Goal: Navigation & Orientation: Find specific page/section

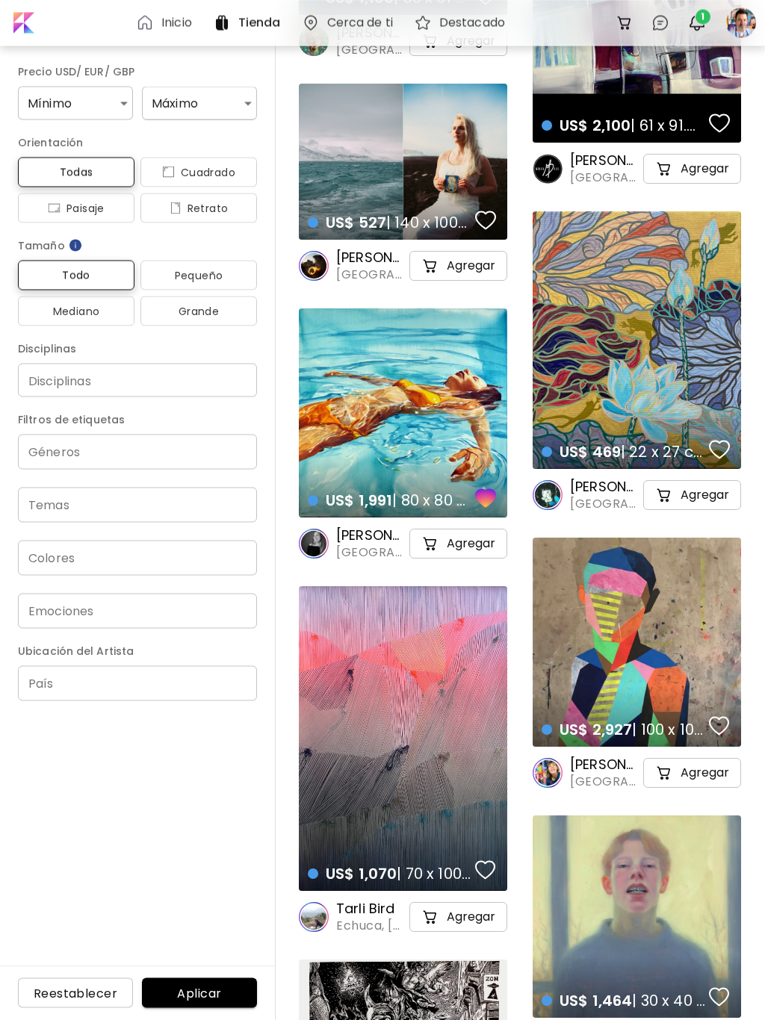
scroll to position [1424, 0]
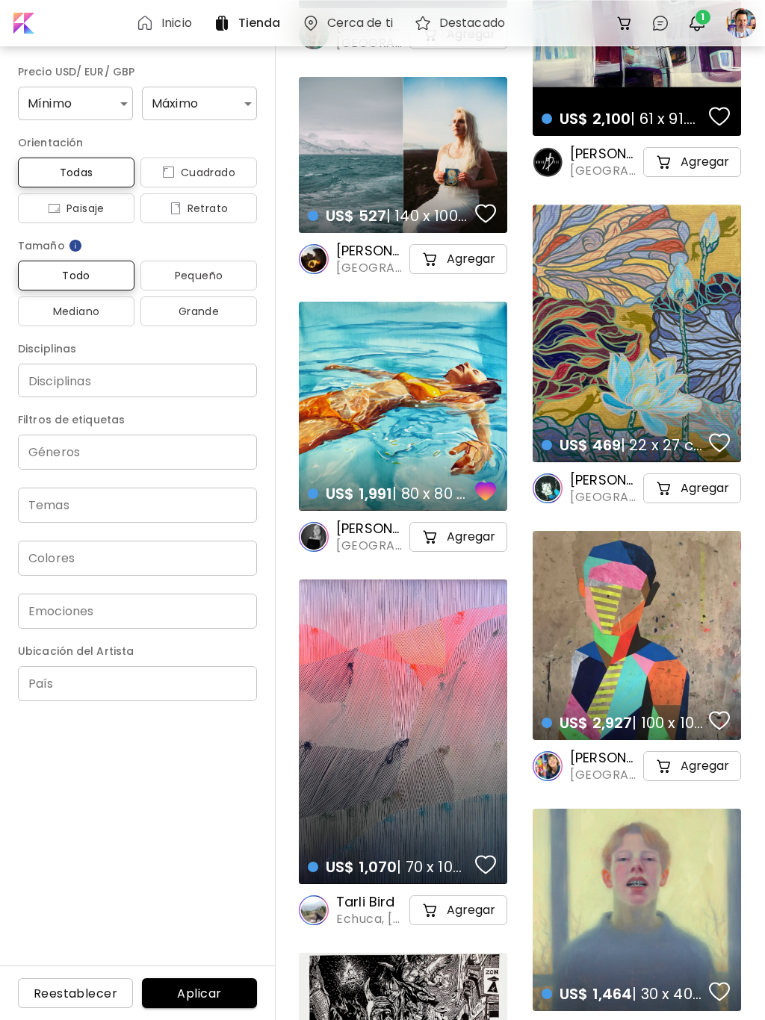
click at [403, 404] on div "US$ 1,991 | 80 x 80 cm details" at bounding box center [403, 406] width 208 height 209
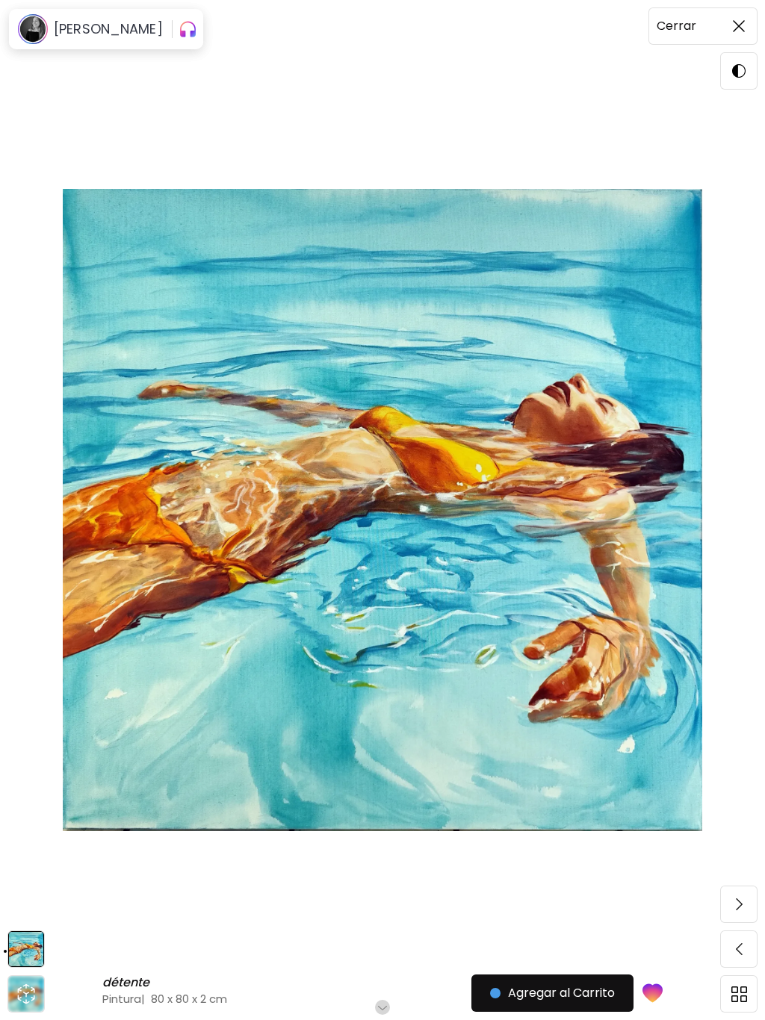
click at [741, 26] on img at bounding box center [739, 26] width 12 height 12
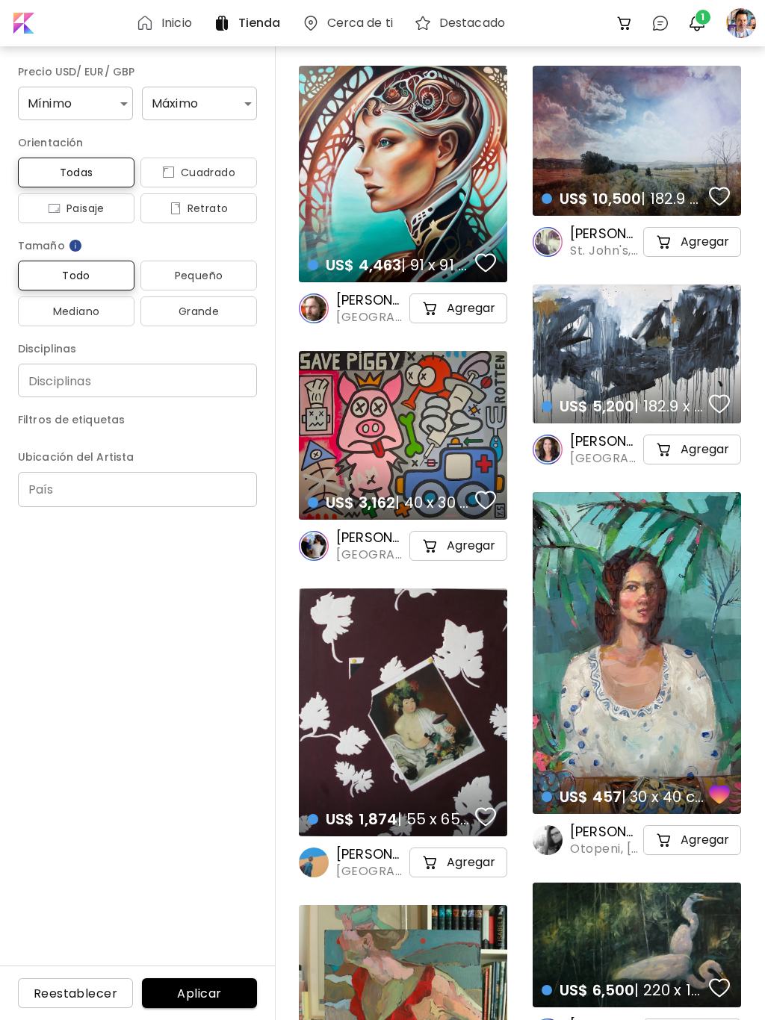
scroll to position [1424, 0]
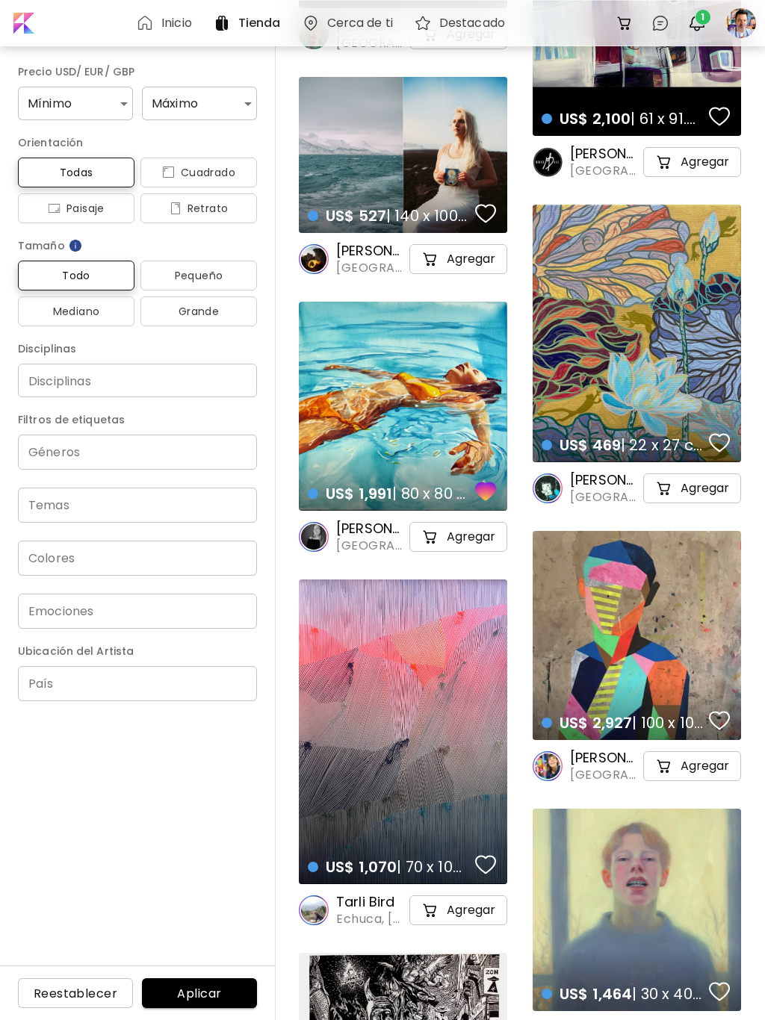
click at [366, 530] on h6 "[PERSON_NAME]" at bounding box center [371, 529] width 70 height 18
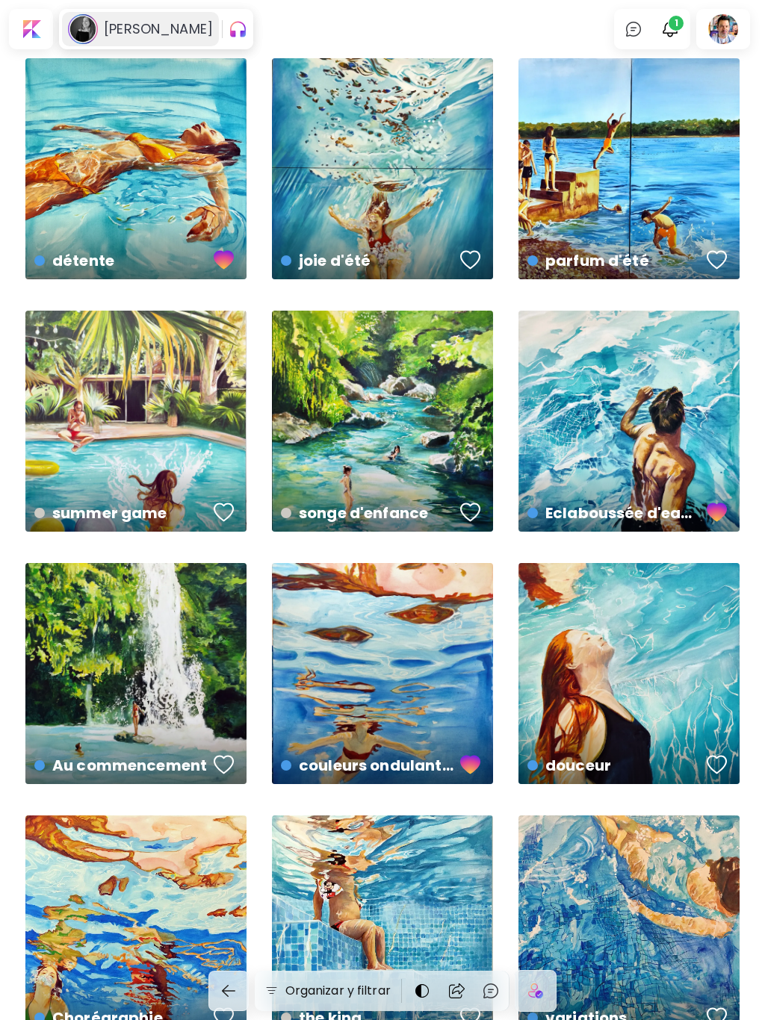
click at [137, 25] on h6 "[PERSON_NAME]" at bounding box center [158, 29] width 109 height 18
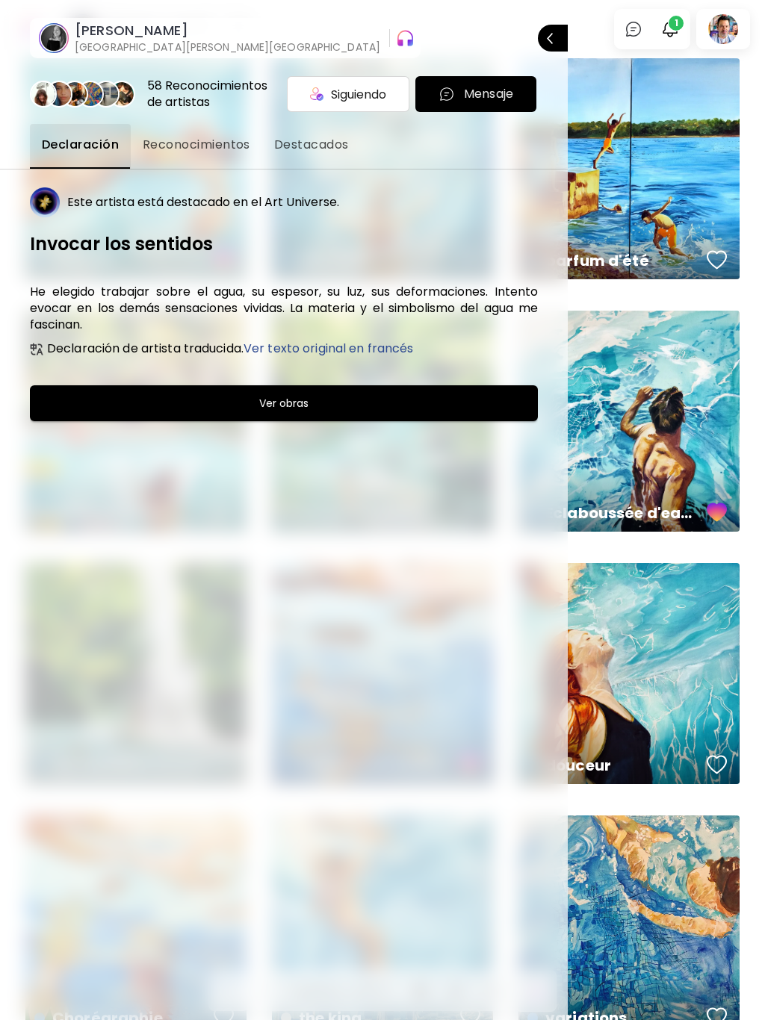
click at [174, 142] on span "Reconocimientos" at bounding box center [197, 145] width 108 height 18
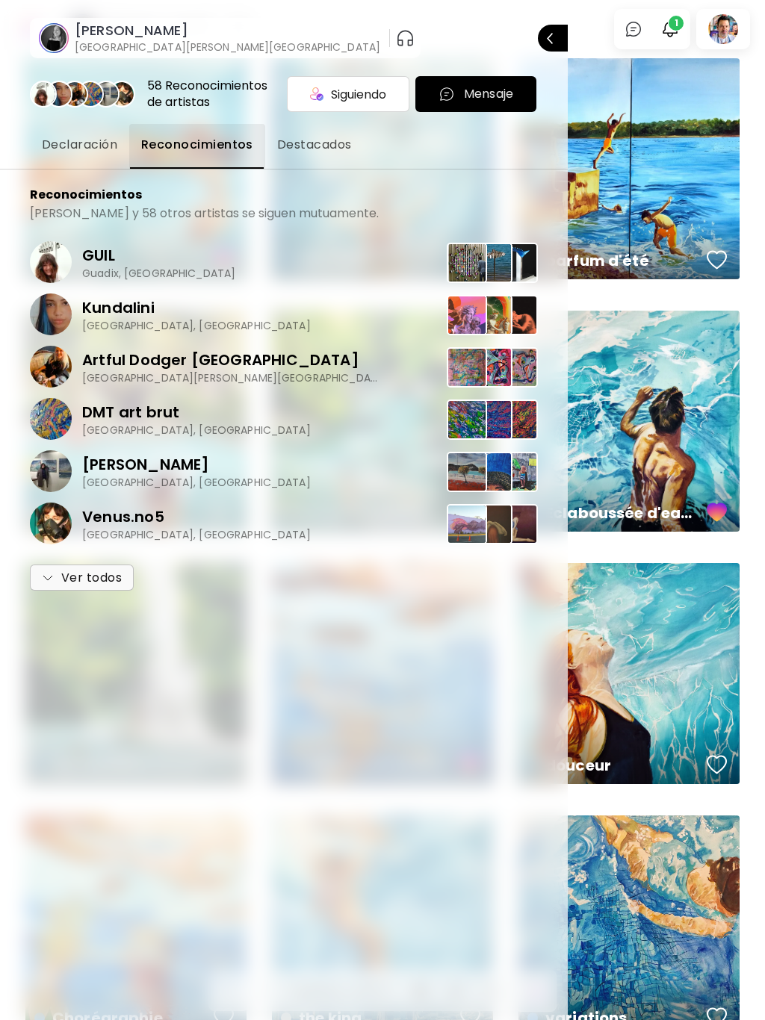
click at [72, 141] on span "Declaración" at bounding box center [79, 145] width 75 height 18
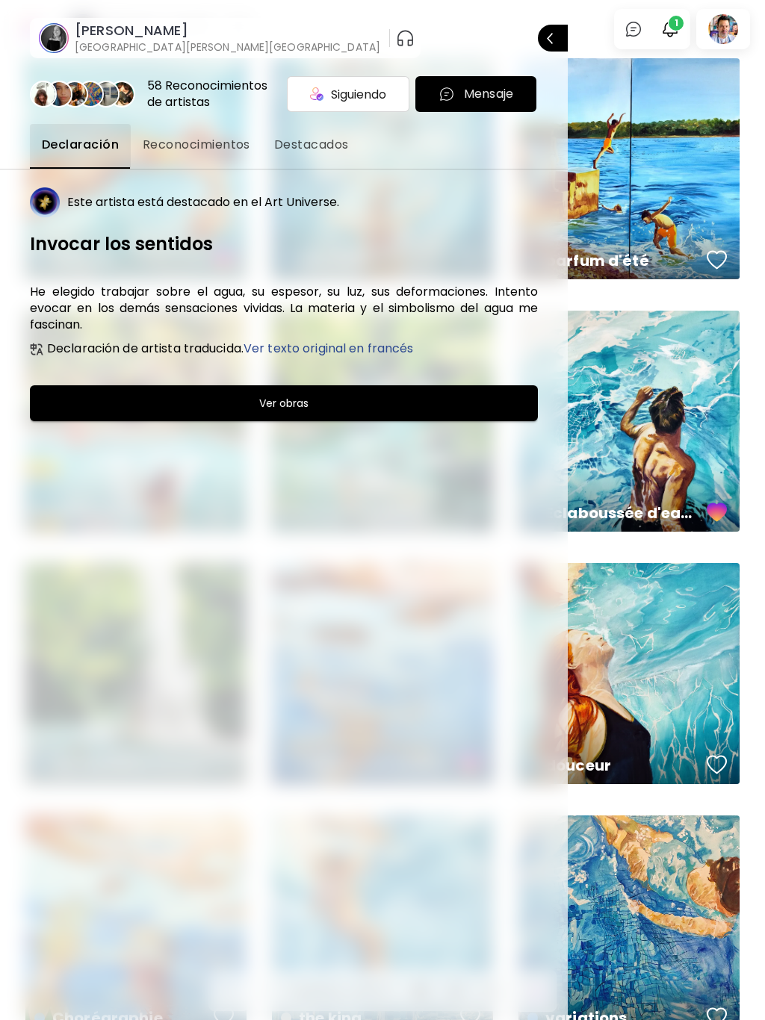
click at [307, 143] on span "Destacados" at bounding box center [311, 145] width 75 height 18
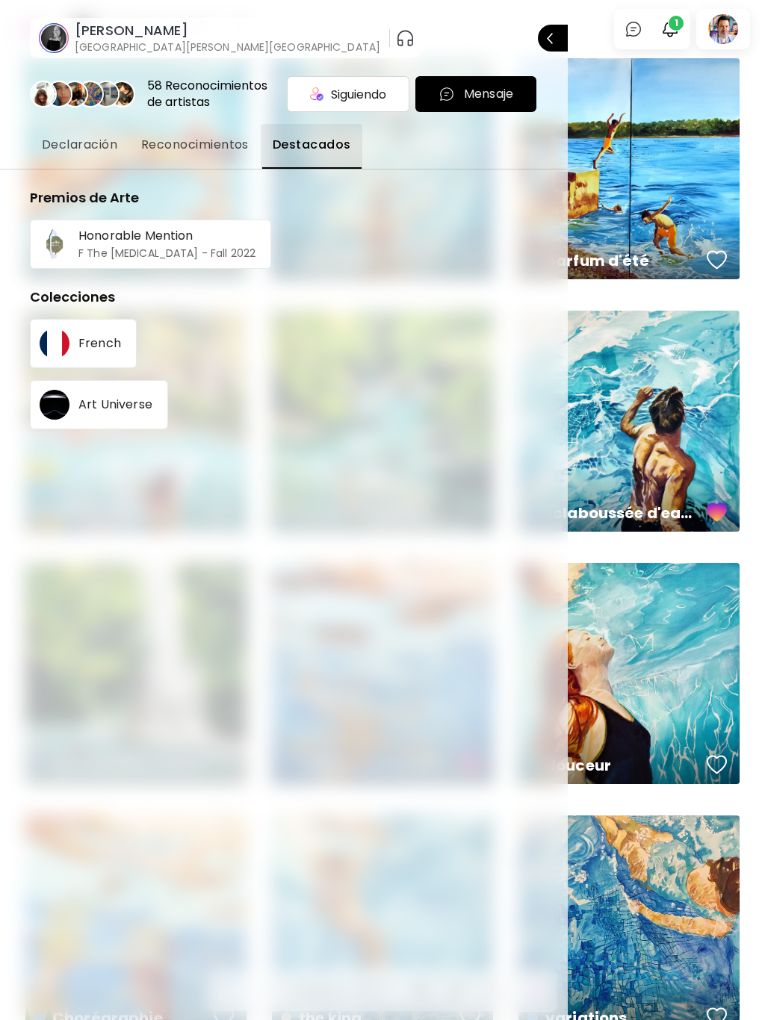
click at [727, 30] on div at bounding box center [382, 510] width 765 height 1020
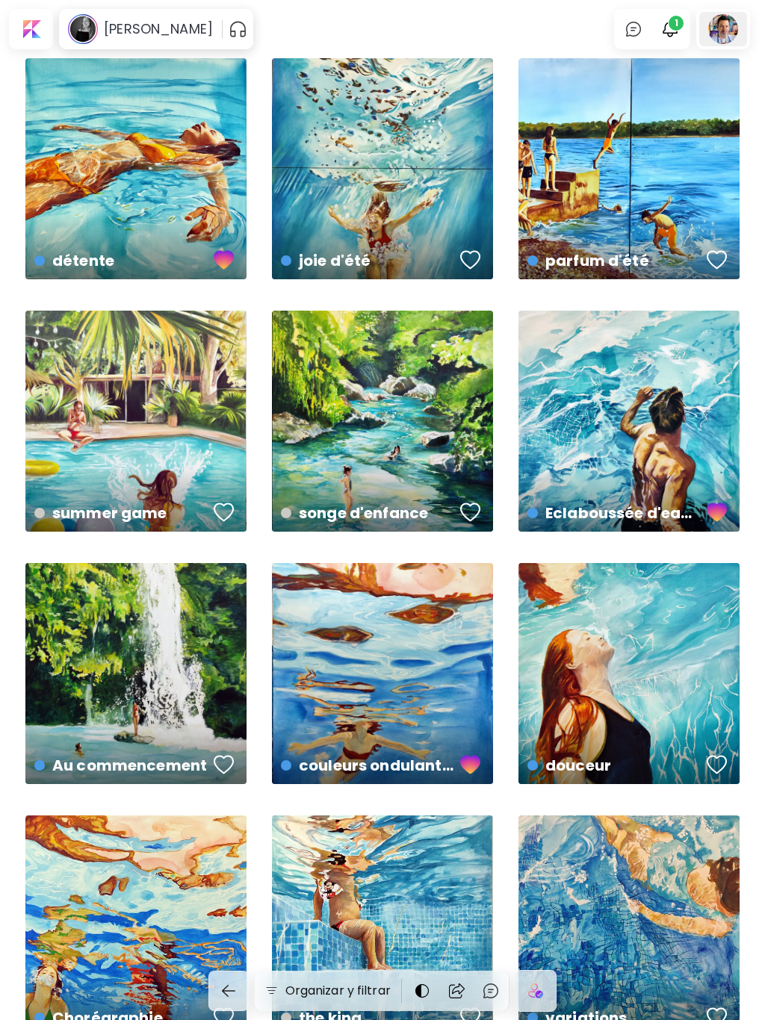
click at [721, 31] on div at bounding box center [723, 29] width 48 height 34
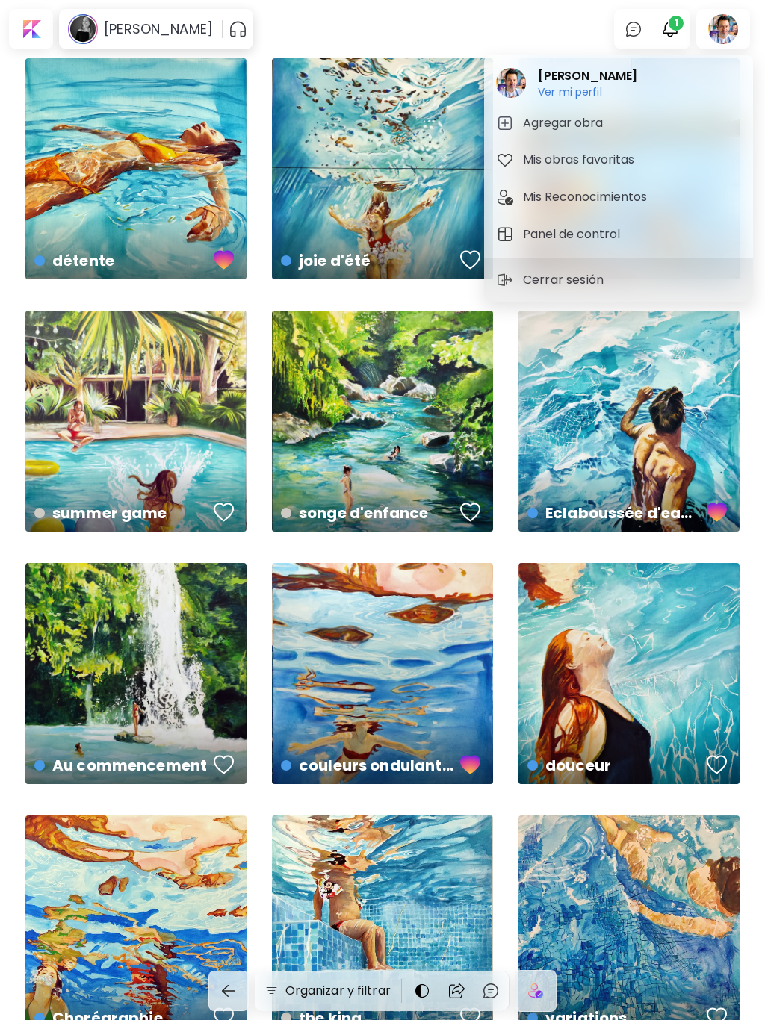
click at [587, 88] on h6 "Ver mi perfil" at bounding box center [587, 91] width 99 height 13
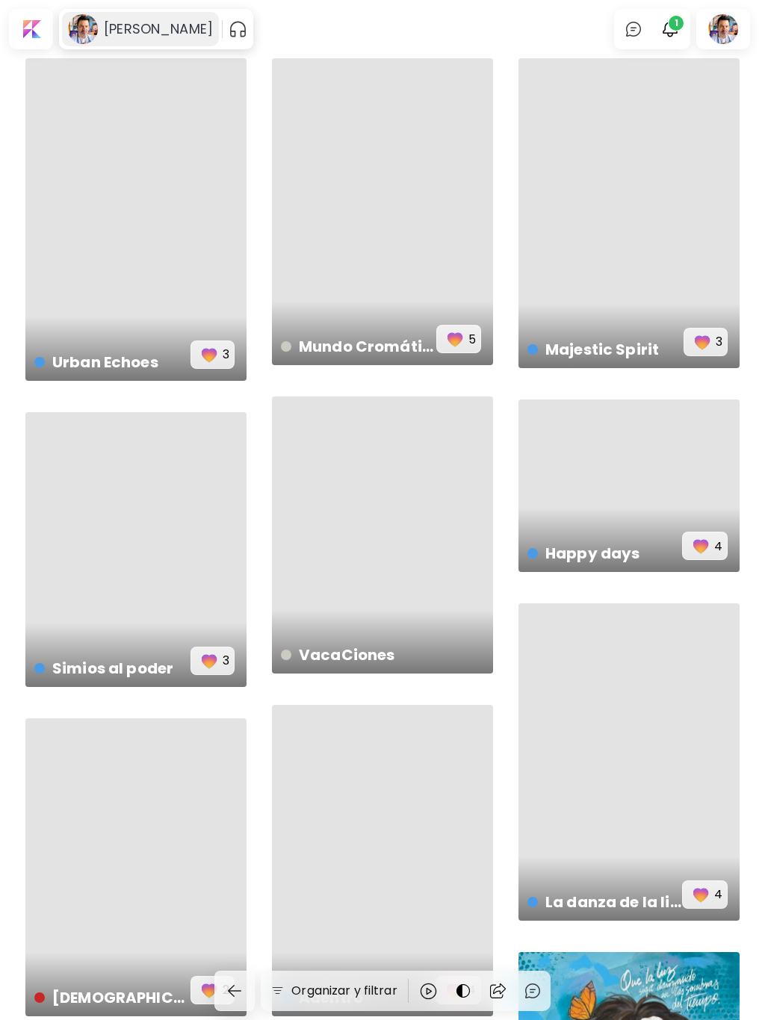
click at [130, 34] on h6 "[PERSON_NAME]" at bounding box center [158, 29] width 109 height 18
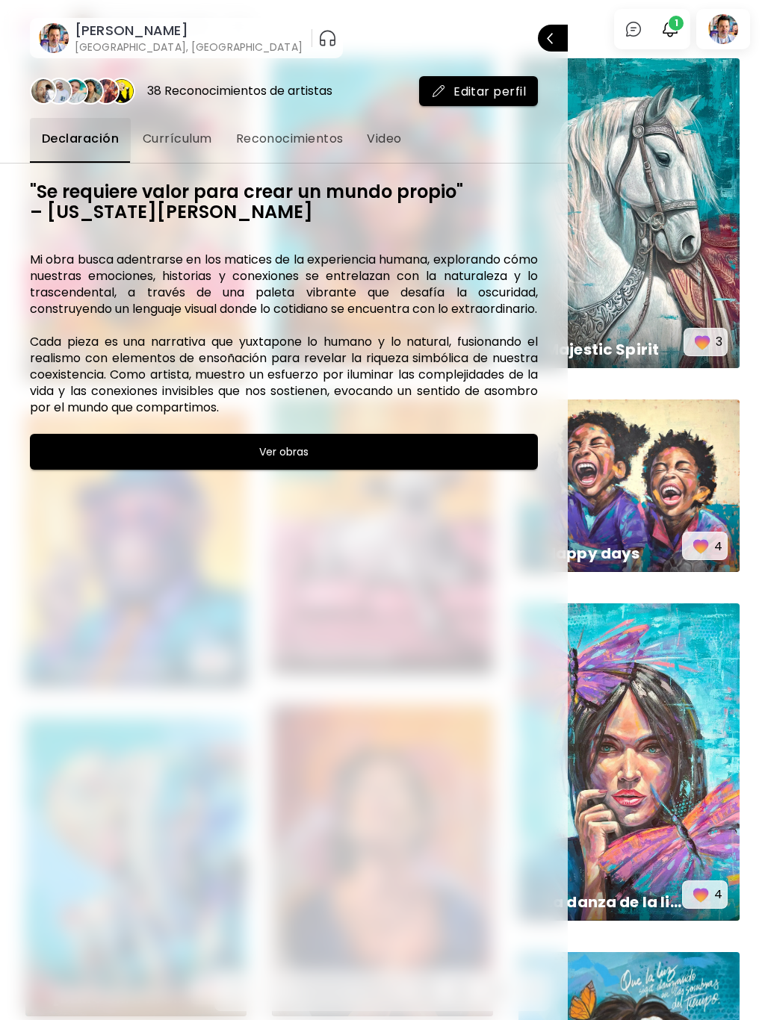
click at [184, 139] on span "Currículum" at bounding box center [177, 139] width 69 height 18
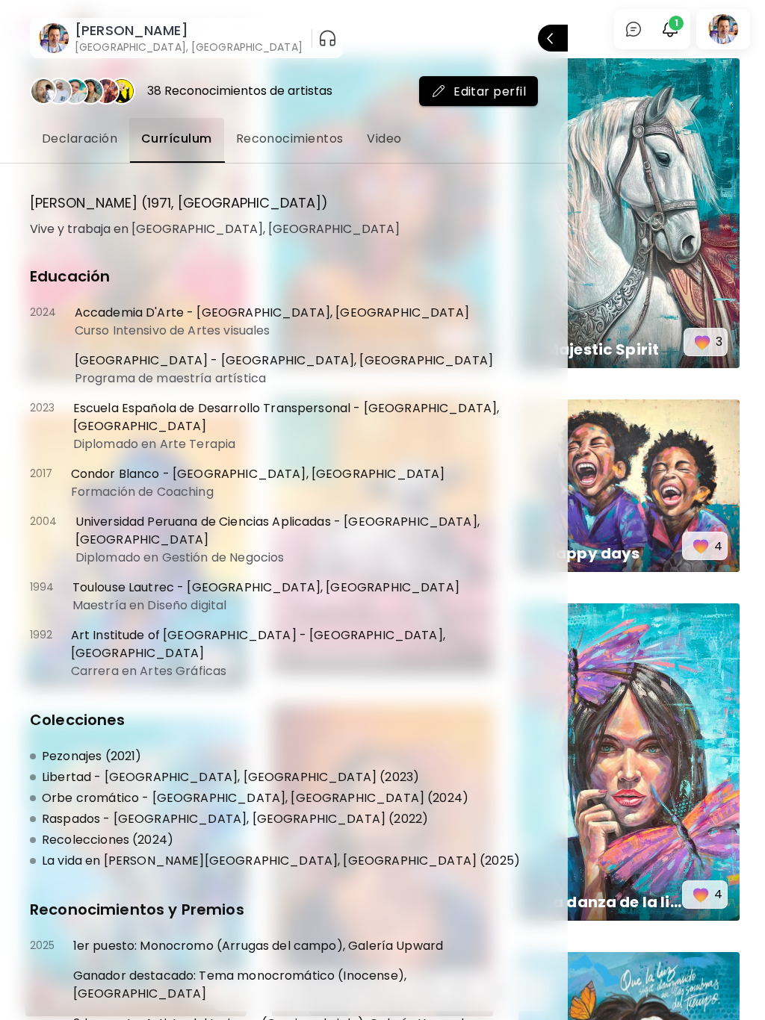
click at [282, 137] on span "Reconocimientos" at bounding box center [290, 139] width 108 height 18
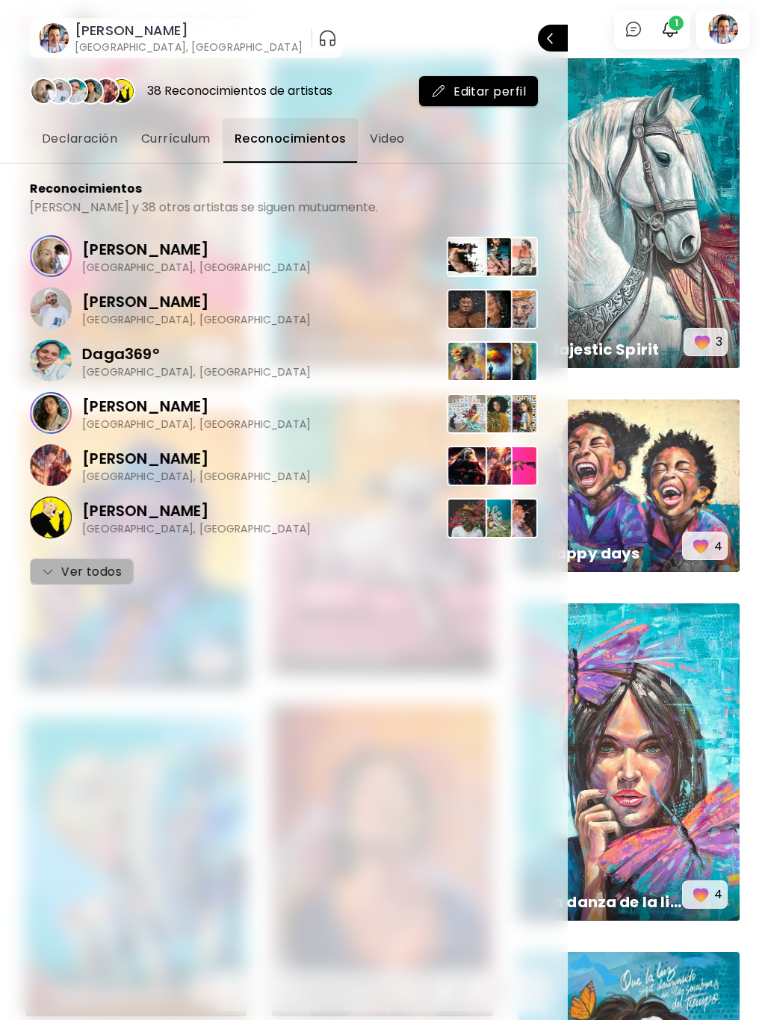
click at [84, 571] on span "Ver todos" at bounding box center [82, 572] width 80 height 18
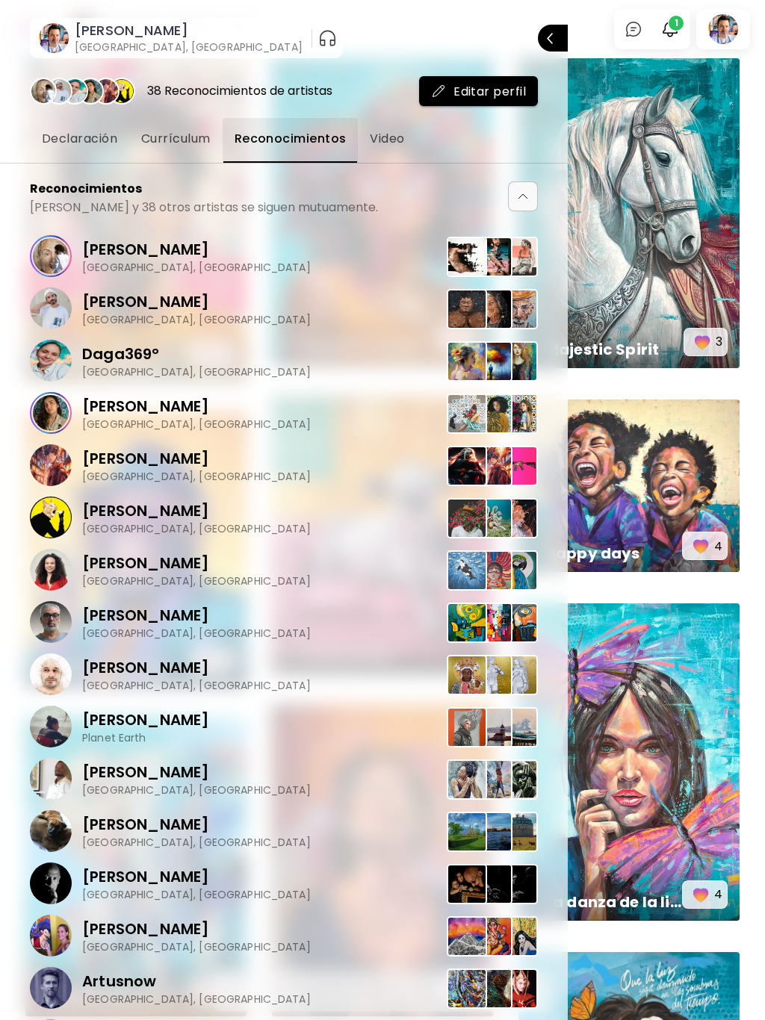
click at [384, 134] on span "Video" at bounding box center [387, 139] width 34 height 18
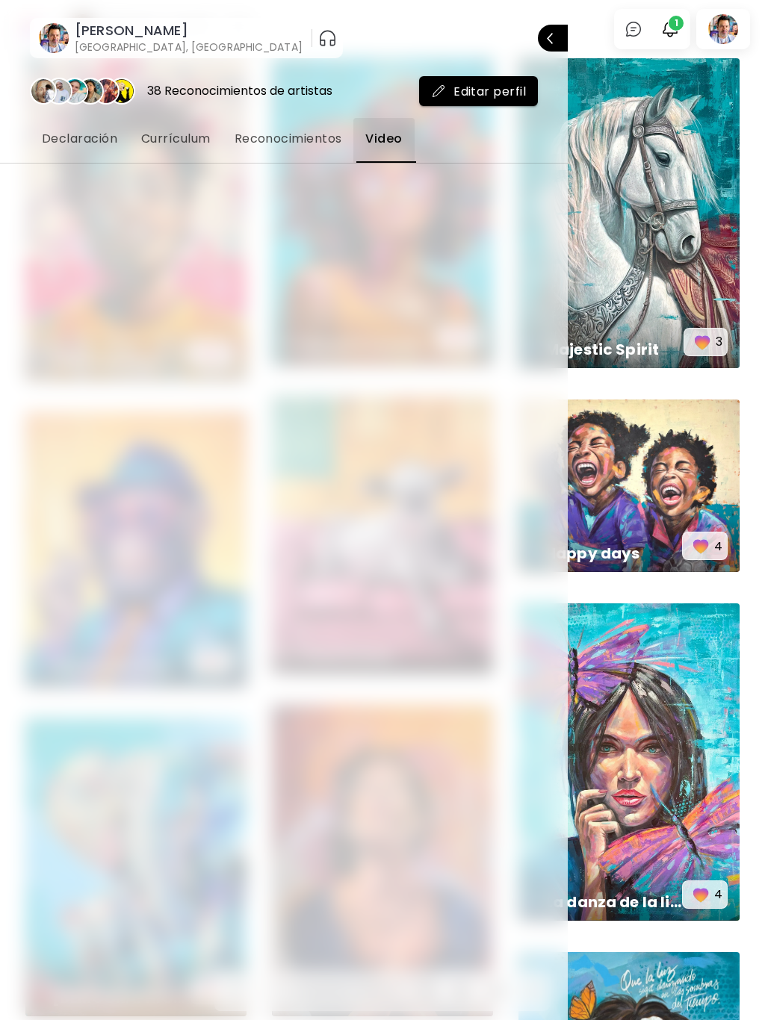
click at [80, 134] on span "Declaración" at bounding box center [79, 139] width 75 height 18
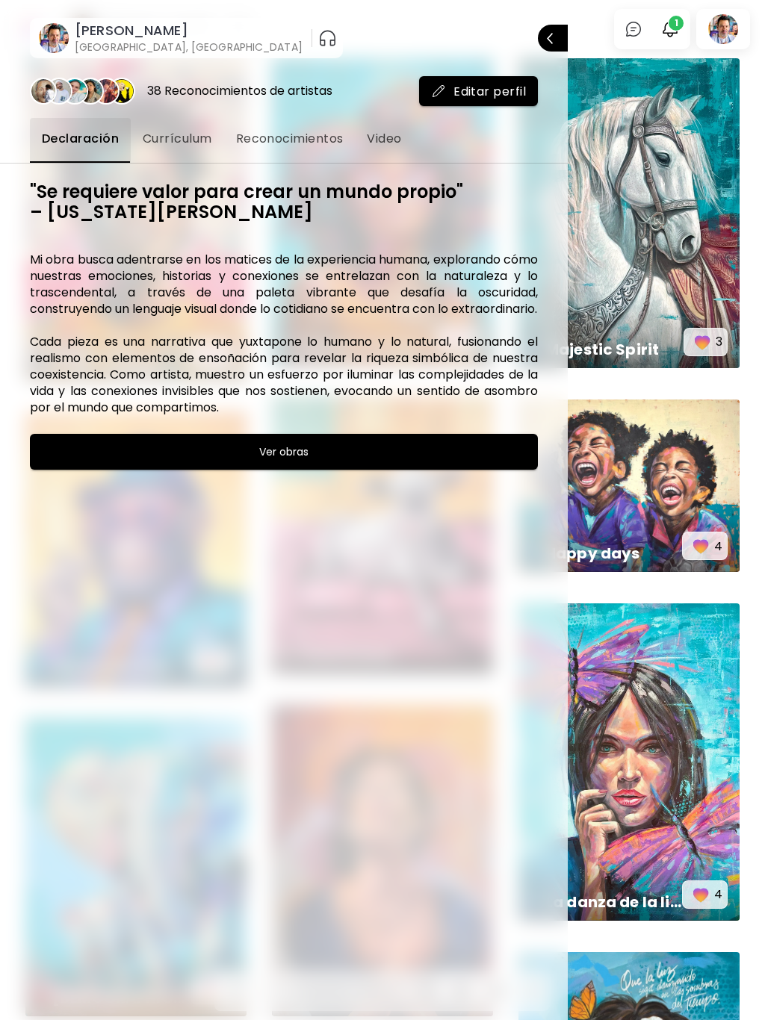
drag, startPoint x: 550, startPoint y: 40, endPoint x: 594, endPoint y: 34, distance: 45.2
click at [571, 40] on p "Cerrar" at bounding box center [571, 38] width 0 height 10
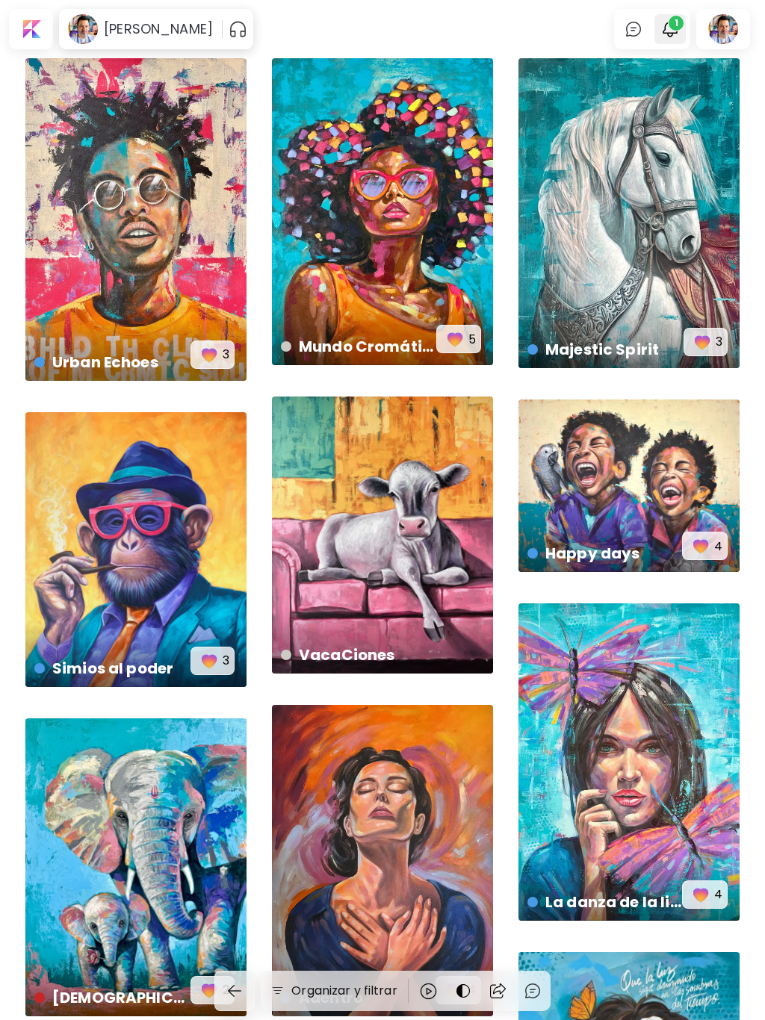
click at [673, 28] on span "1" at bounding box center [675, 23] width 15 height 15
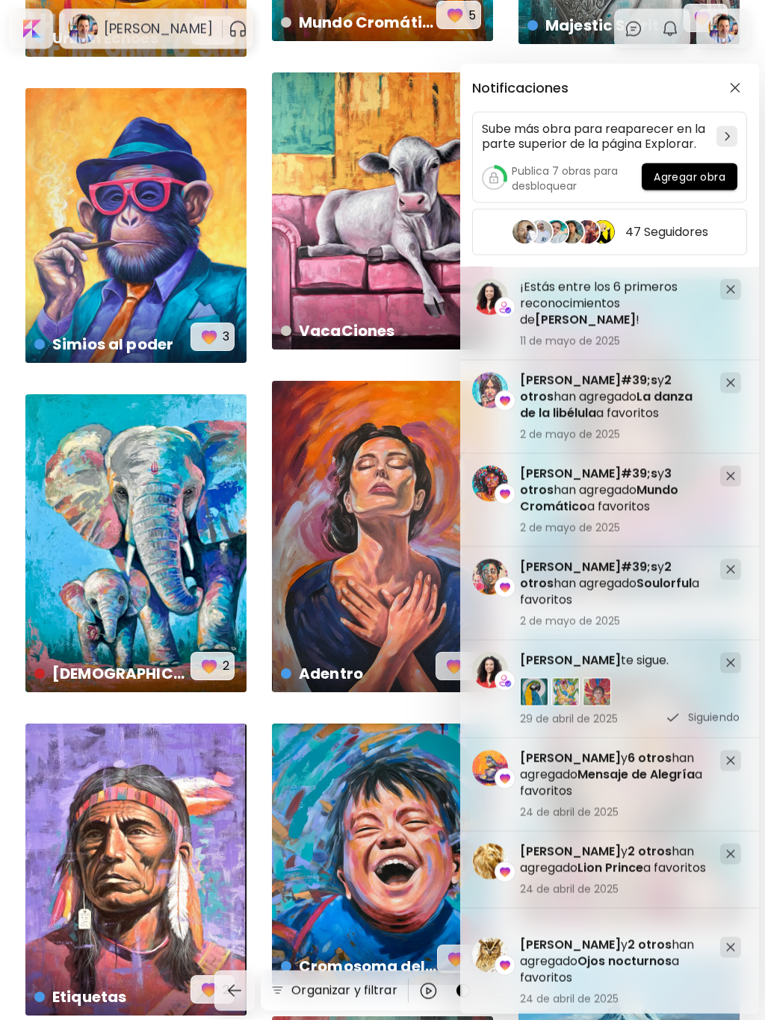
scroll to position [344, 0]
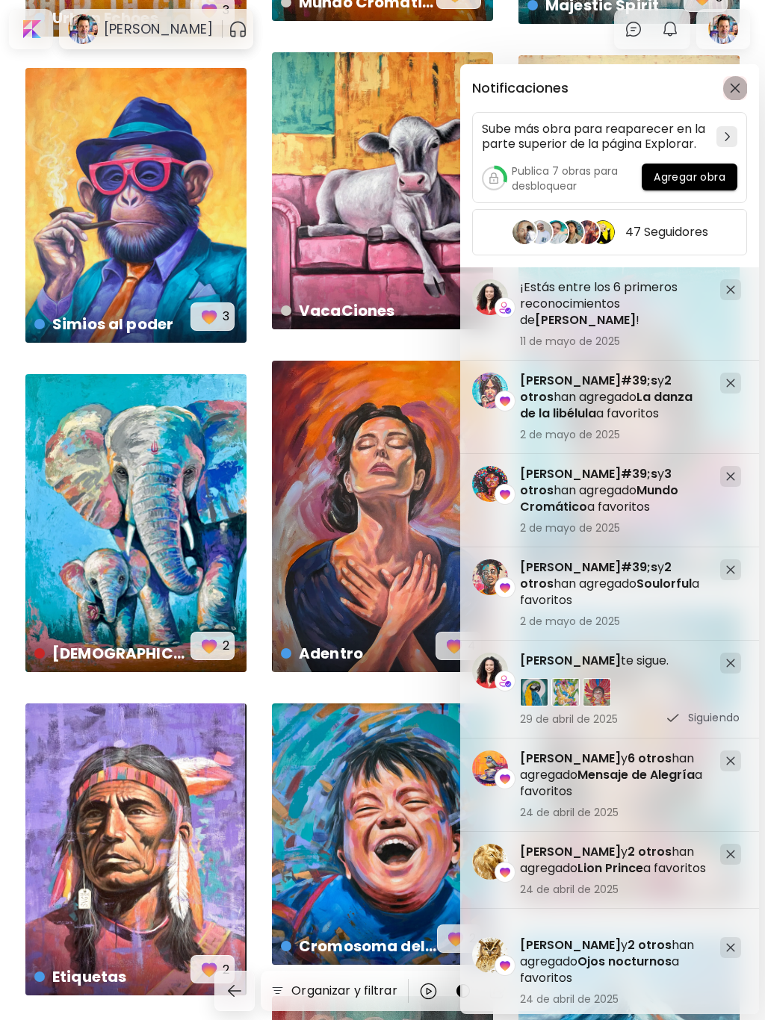
click at [730, 88] on img "button" at bounding box center [735, 88] width 10 height 10
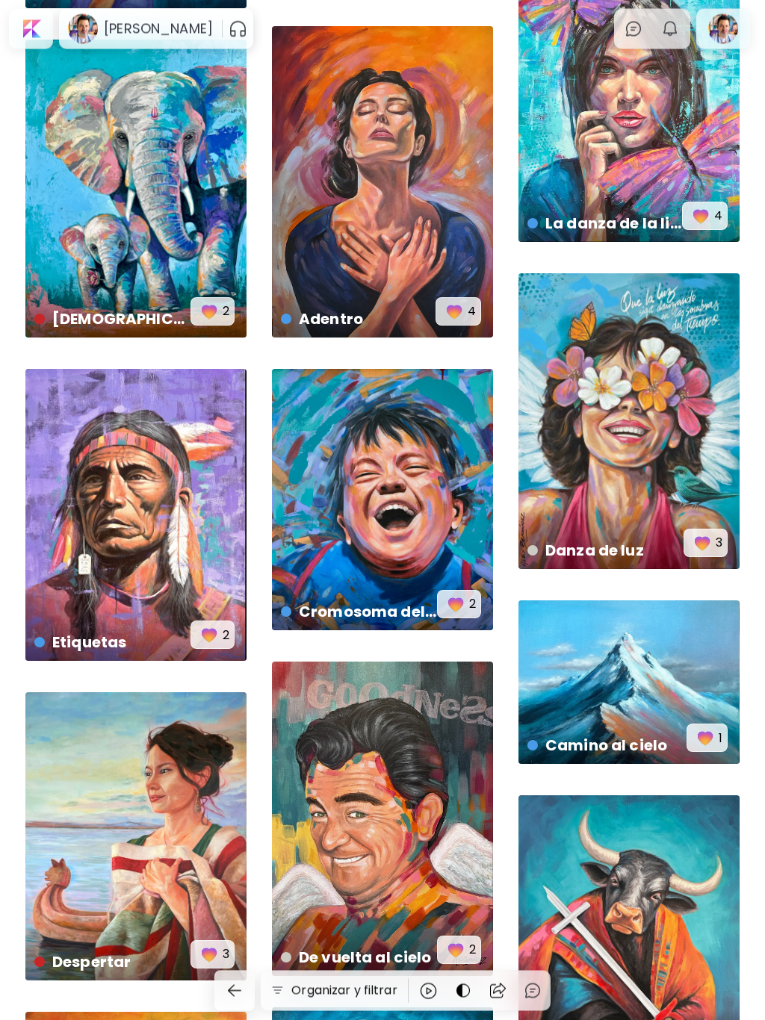
scroll to position [679, 0]
click at [715, 25] on div at bounding box center [723, 29] width 48 height 34
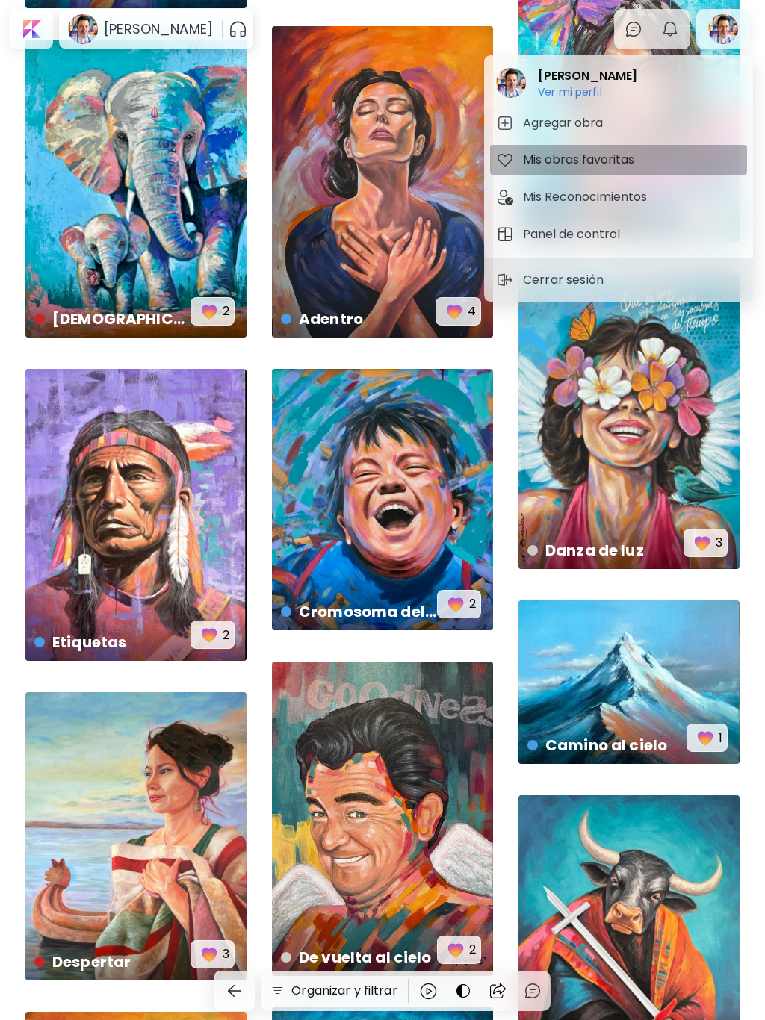
click at [573, 159] on h5 "Mis obras favoritas" at bounding box center [581, 160] width 116 height 18
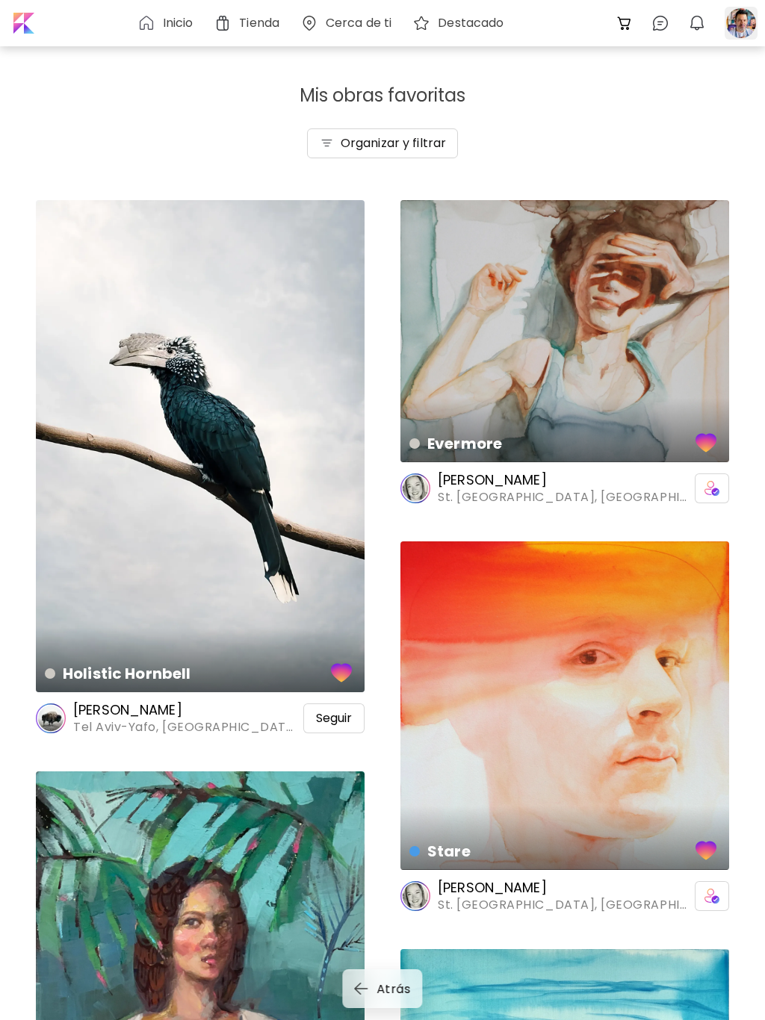
click at [750, 17] on div at bounding box center [740, 23] width 33 height 33
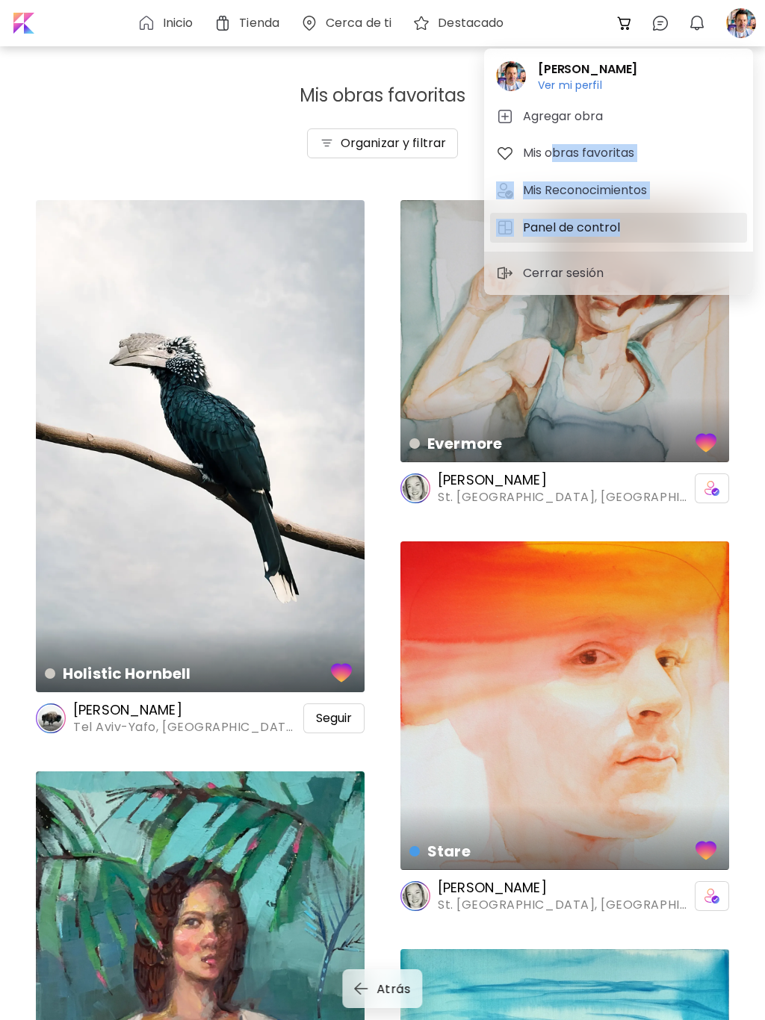
drag, startPoint x: 556, startPoint y: 157, endPoint x: 606, endPoint y: 233, distance: 90.7
click at [625, 234] on div "[PERSON_NAME] Ver mi perfil Ver mi perfil Agregar obra Mis obras favoritas Mis …" at bounding box center [618, 150] width 269 height 203
click at [593, 232] on h5 "Panel de control" at bounding box center [574, 228] width 102 height 18
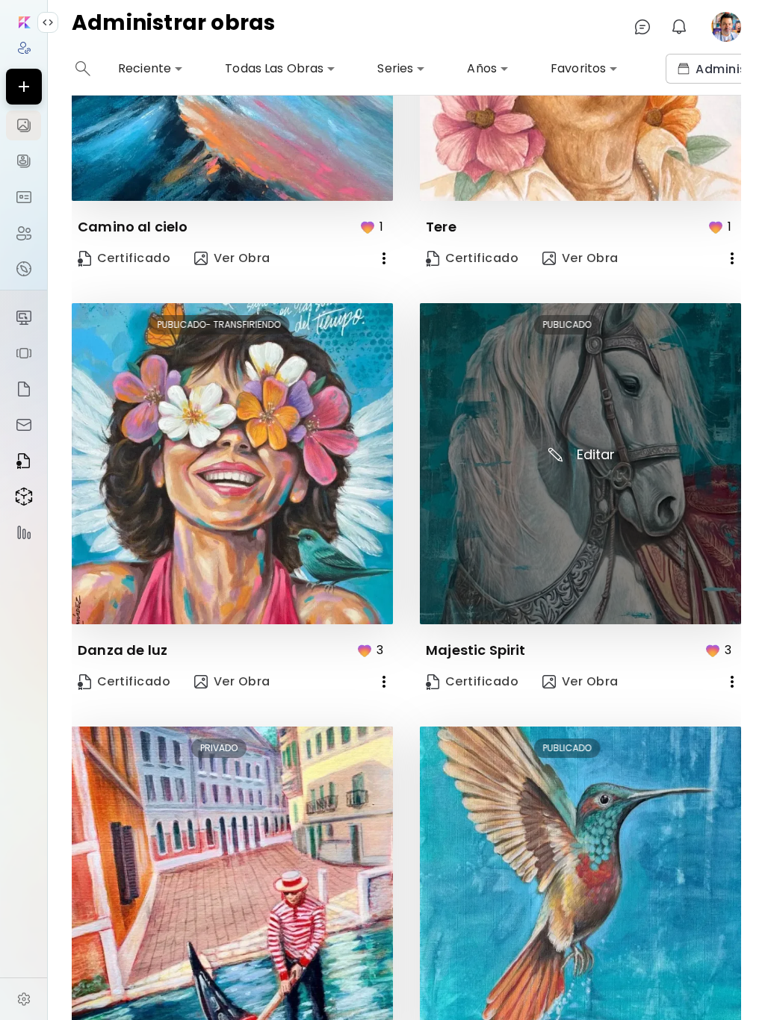
scroll to position [1510, 0]
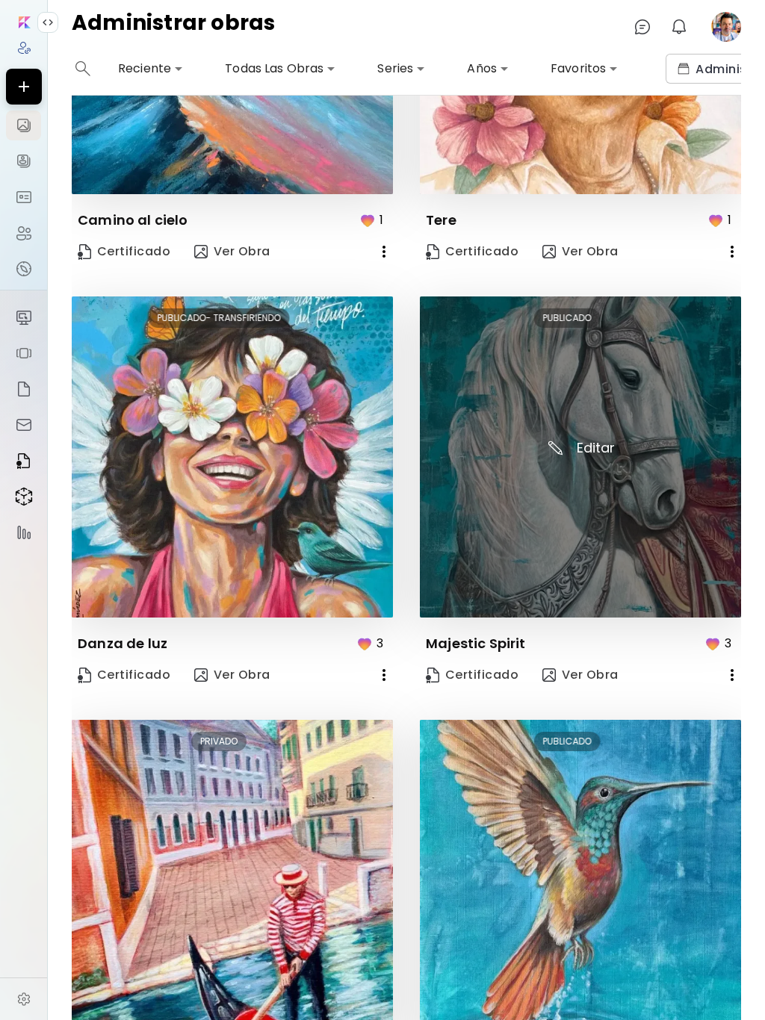
click at [580, 515] on img at bounding box center [580, 456] width 321 height 321
